Goal: Find specific page/section: Find specific page/section

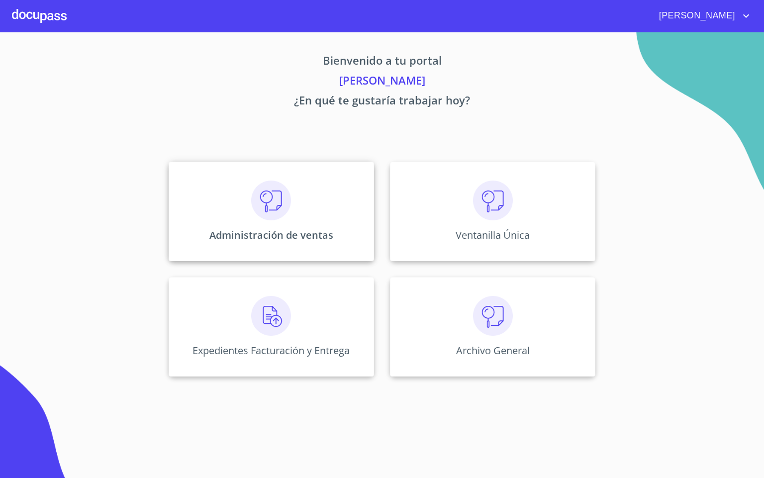
click at [222, 209] on div "Administración de ventas" at bounding box center [271, 211] width 205 height 99
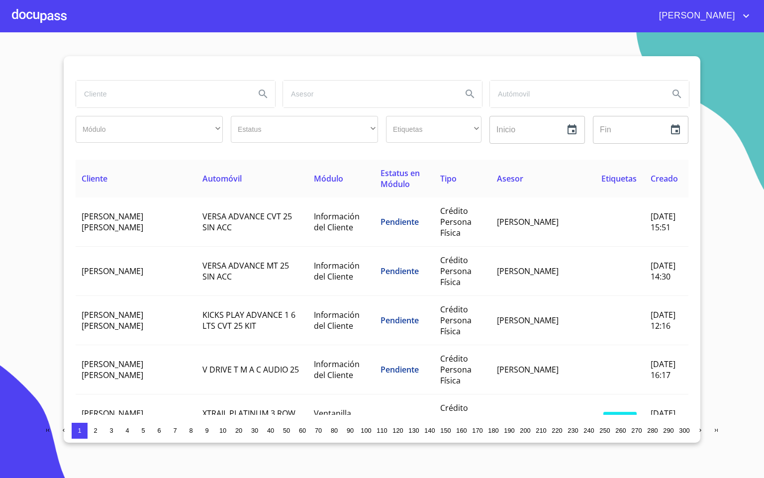
click at [144, 101] on input "search" at bounding box center [161, 94] width 171 height 27
type input "megamot"
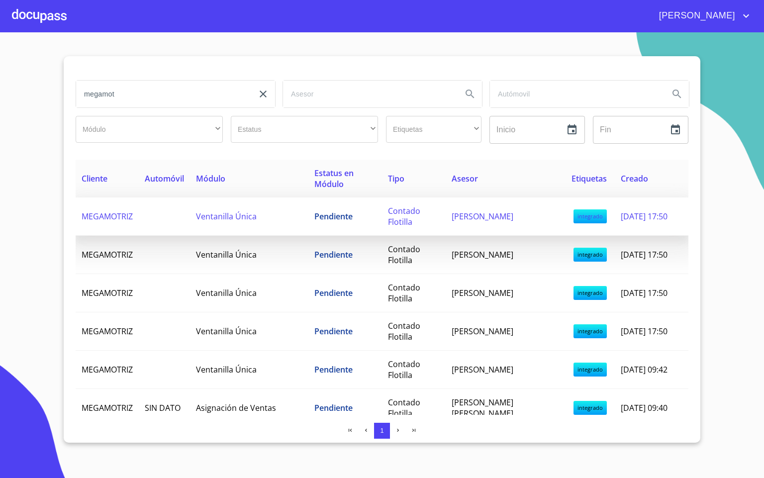
click at [189, 220] on td at bounding box center [164, 216] width 51 height 38
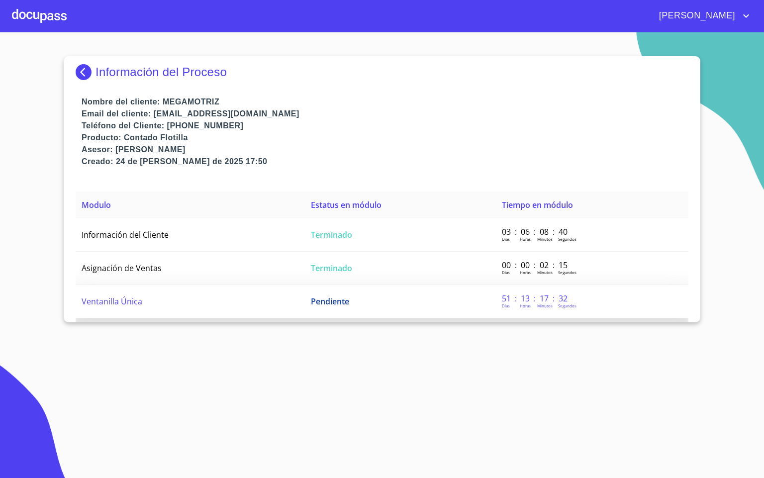
click at [117, 298] on span "Ventanilla Única" at bounding box center [112, 301] width 61 height 11
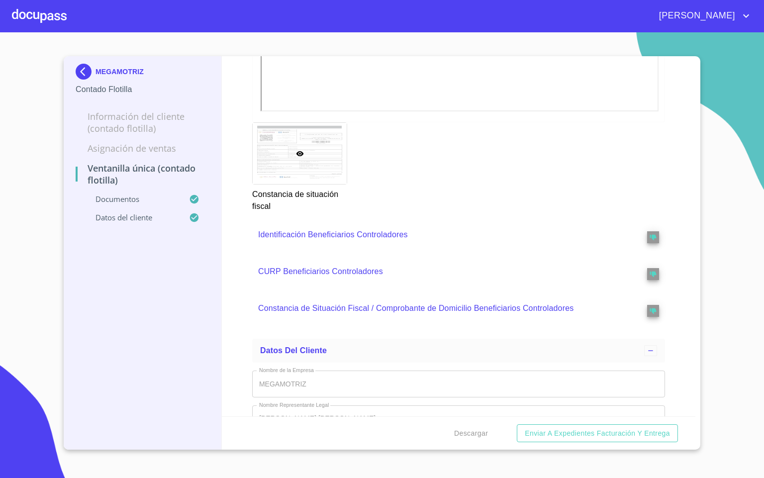
scroll to position [2619, 0]
